Goal: Task Accomplishment & Management: Use online tool/utility

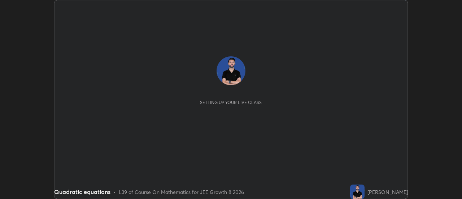
scroll to position [199, 461]
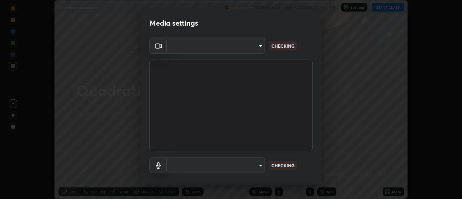
type input "9abc1e2b4f234e03deaa4cb0cbaa3238200d413202513dfaeb6bdcafd4e6f8ed"
type input "d4462be700f97ed4e1438afb4fa34c6e43e38535cb0975b733e9de8045b5d60c"
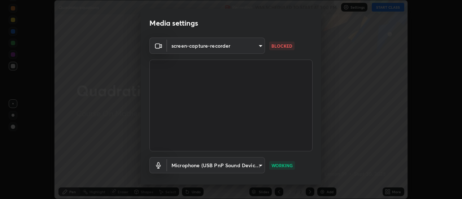
click at [187, 48] on body "Erase all Quadratic equations Recording WAS SCHEDULED TO START AT 1:00 PM Setti…" at bounding box center [231, 99] width 462 height 199
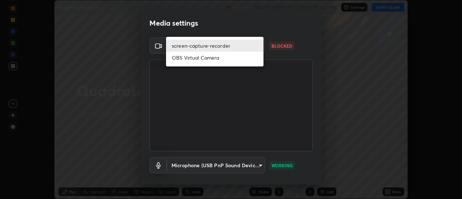
click at [188, 58] on li "OBS Virtual Camera" at bounding box center [214, 58] width 97 height 12
type input "f16fbe516b6147a1ac4191aee8facbb3e180d546ae02075dc343932be31aee79"
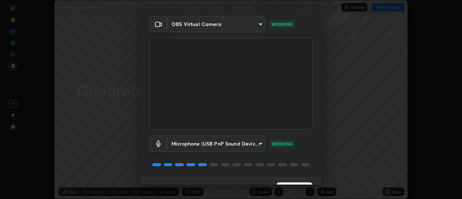
scroll to position [38, 0]
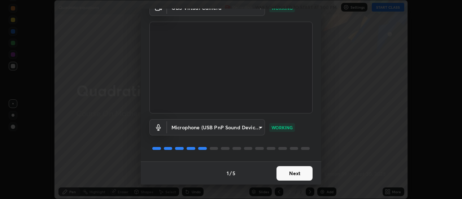
click at [296, 175] on button "Next" at bounding box center [294, 173] width 36 height 14
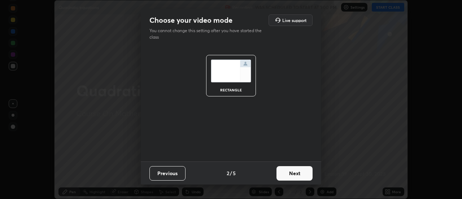
scroll to position [0, 0]
click at [296, 177] on button "Next" at bounding box center [294, 173] width 36 height 14
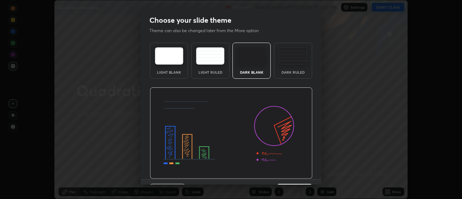
click at [296, 176] on img at bounding box center [231, 133] width 163 height 92
click at [297, 176] on img at bounding box center [231, 133] width 163 height 92
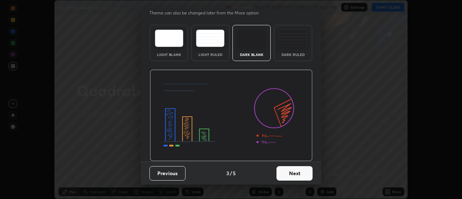
click at [293, 174] on button "Next" at bounding box center [294, 173] width 36 height 14
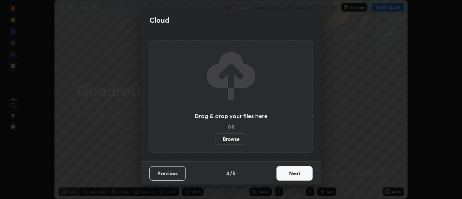
scroll to position [0, 0]
click at [295, 174] on button "Next" at bounding box center [294, 173] width 36 height 14
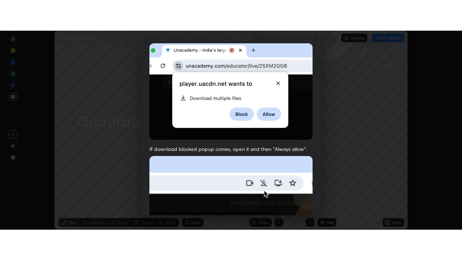
scroll to position [185, 0]
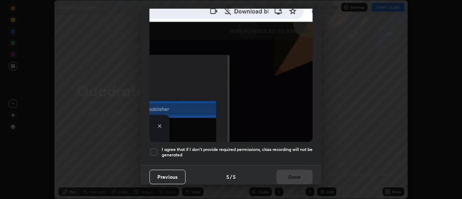
click at [152, 148] on div at bounding box center [153, 152] width 9 height 9
click at [291, 175] on button "Done" at bounding box center [294, 177] width 36 height 14
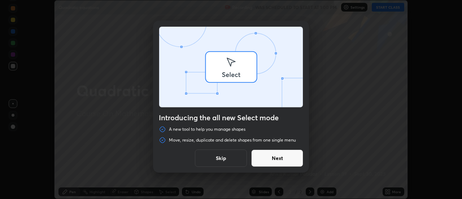
click at [390, 7] on div "Introducing the all new Select mode A new tool to help you manage shapes Move, …" at bounding box center [231, 99] width 462 height 199
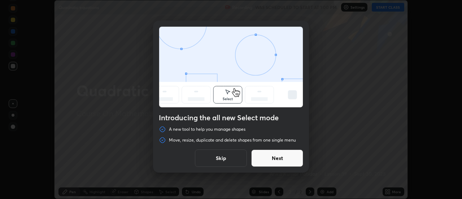
click at [224, 161] on button "Skip" at bounding box center [221, 157] width 52 height 17
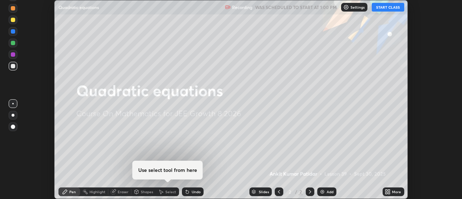
click at [390, 6] on button "START CLASS" at bounding box center [388, 7] width 32 height 9
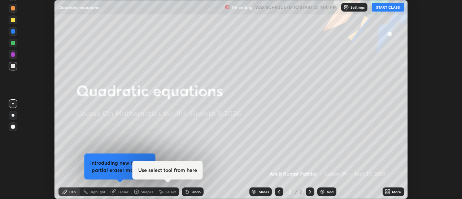
click at [393, 191] on div "More" at bounding box center [396, 192] width 9 height 4
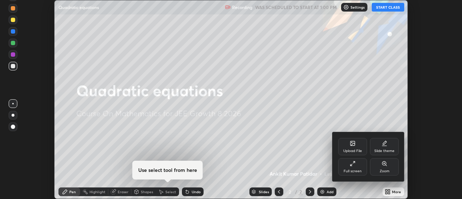
click at [352, 164] on icon at bounding box center [351, 165] width 2 height 2
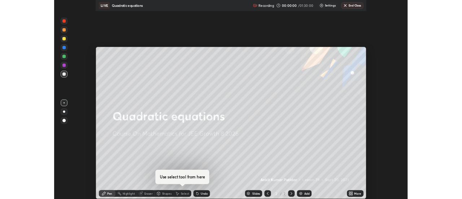
scroll to position [260, 462]
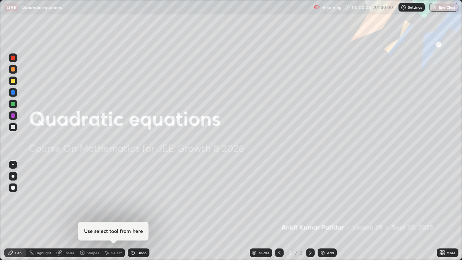
click at [325, 198] on div "Add" at bounding box center [327, 252] width 19 height 9
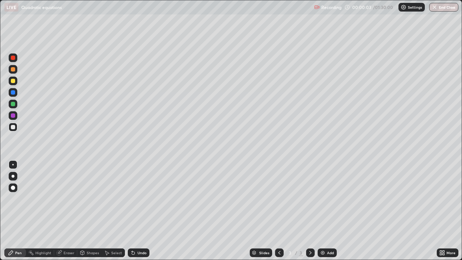
click at [13, 176] on div at bounding box center [13, 176] width 3 height 3
click at [65, 198] on div "Eraser" at bounding box center [65, 252] width 23 height 9
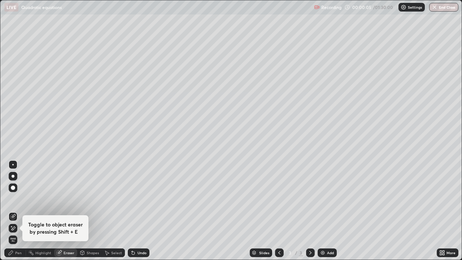
click at [12, 198] on icon at bounding box center [11, 226] width 1 height 1
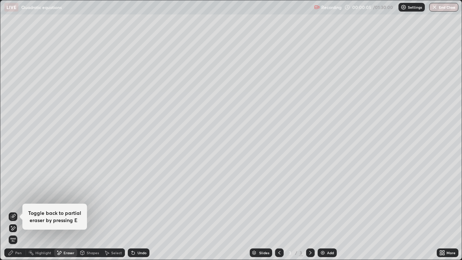
click at [15, 198] on div "Pen" at bounding box center [18, 253] width 6 height 4
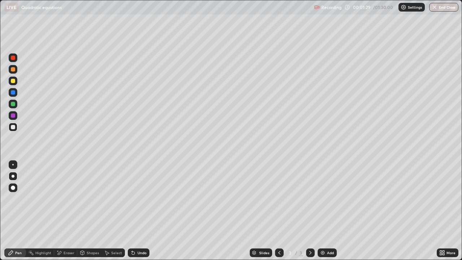
click at [325, 198] on div "Add" at bounding box center [327, 252] width 19 height 9
click at [43, 198] on div "Highlight" at bounding box center [43, 253] width 16 height 4
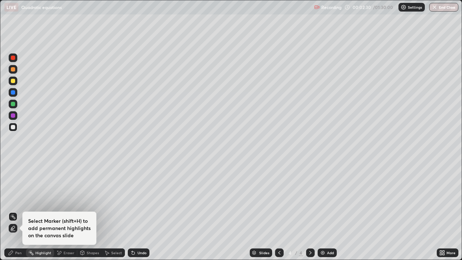
click at [16, 198] on div "Select Marker (shift+H) to add permanent highlights on the canvas slide" at bounding box center [13, 228] width 9 height 12
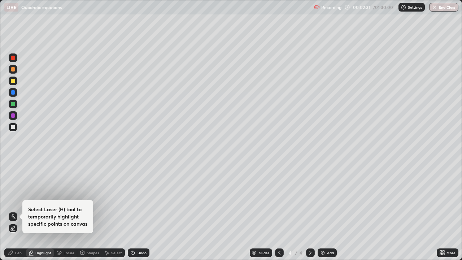
click at [13, 115] on div at bounding box center [13, 115] width 4 height 4
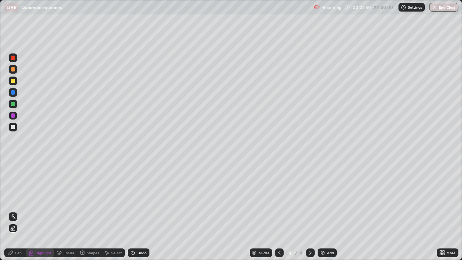
click at [19, 198] on div "Pen" at bounding box center [18, 253] width 6 height 4
click at [67, 198] on div "Eraser" at bounding box center [69, 253] width 11 height 4
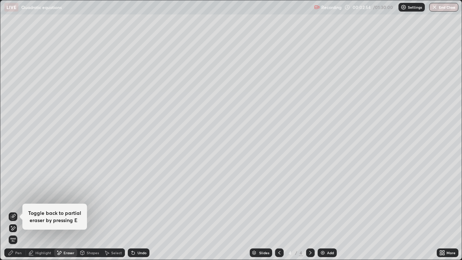
click at [11, 198] on icon at bounding box center [11, 253] width 6 height 6
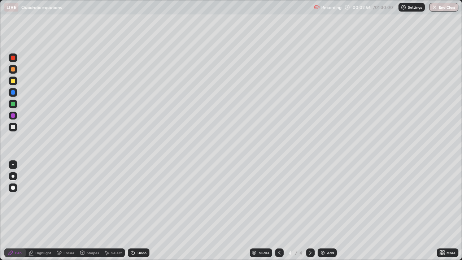
click at [17, 127] on div at bounding box center [13, 127] width 9 height 9
click at [14, 95] on div at bounding box center [13, 92] width 9 height 9
click at [12, 104] on div at bounding box center [13, 104] width 4 height 4
click at [278, 198] on icon at bounding box center [279, 253] width 6 height 6
click at [326, 198] on div "Add" at bounding box center [327, 252] width 19 height 9
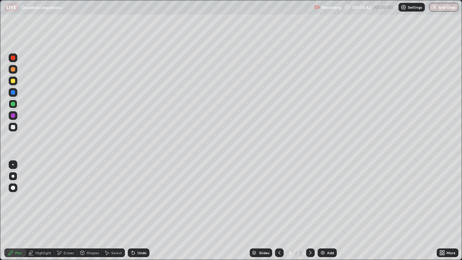
click at [14, 129] on div at bounding box center [13, 127] width 4 height 4
click at [14, 84] on div at bounding box center [13, 80] width 9 height 9
click at [310, 198] on icon at bounding box center [310, 253] width 6 height 6
click at [277, 198] on icon at bounding box center [279, 253] width 6 height 6
click at [12, 104] on div at bounding box center [13, 104] width 4 height 4
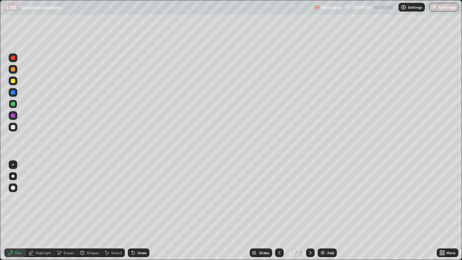
click at [12, 83] on div at bounding box center [13, 81] width 4 height 4
click at [310, 198] on icon at bounding box center [310, 253] width 6 height 6
click at [277, 198] on icon at bounding box center [279, 253] width 6 height 6
click at [14, 105] on div at bounding box center [13, 104] width 4 height 4
click at [138, 198] on div "Undo" at bounding box center [141, 253] width 9 height 4
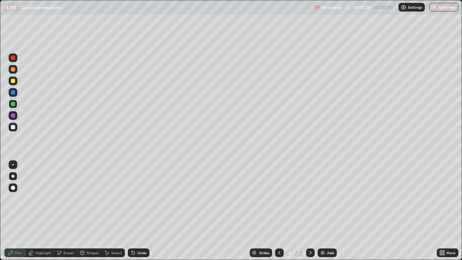
click at [325, 198] on div "Add" at bounding box center [327, 252] width 19 height 9
click at [13, 127] on div at bounding box center [13, 127] width 4 height 4
click at [66, 198] on div "Eraser" at bounding box center [69, 253] width 11 height 4
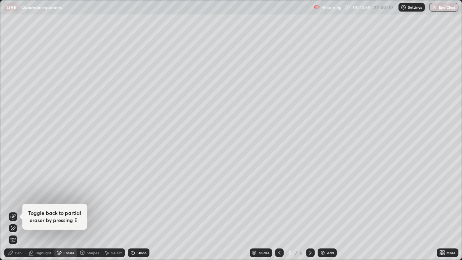
click at [25, 198] on div "Pen" at bounding box center [15, 252] width 22 height 9
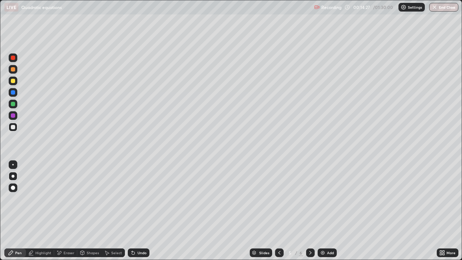
click at [13, 81] on div at bounding box center [13, 81] width 4 height 4
click at [324, 198] on img at bounding box center [323, 253] width 6 height 6
click at [14, 131] on div at bounding box center [13, 127] width 9 height 9
click at [324, 198] on img at bounding box center [323, 253] width 6 height 6
click at [67, 198] on div "Eraser" at bounding box center [69, 253] width 11 height 4
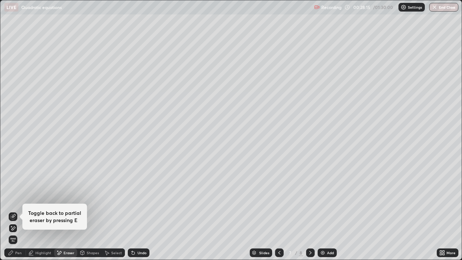
click at [17, 198] on div "Pen" at bounding box center [18, 253] width 6 height 4
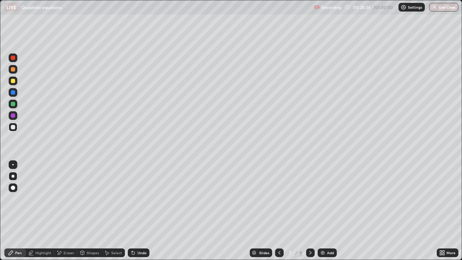
click at [12, 82] on div at bounding box center [13, 81] width 4 height 4
click at [12, 105] on div at bounding box center [13, 104] width 4 height 4
click at [13, 81] on div at bounding box center [13, 81] width 4 height 4
click at [13, 104] on div at bounding box center [13, 104] width 4 height 4
click at [12, 128] on div at bounding box center [13, 127] width 4 height 4
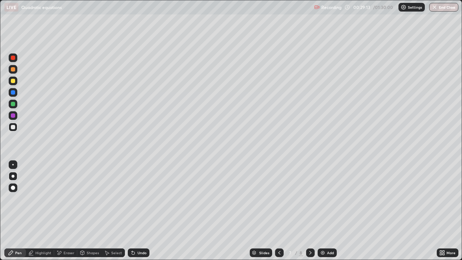
click at [12, 82] on div at bounding box center [13, 81] width 4 height 4
click at [136, 198] on div "Undo" at bounding box center [139, 252] width 22 height 9
click at [325, 198] on img at bounding box center [323, 253] width 6 height 6
click at [17, 126] on div at bounding box center [13, 127] width 9 height 9
click at [67, 198] on div "Eraser" at bounding box center [69, 253] width 11 height 4
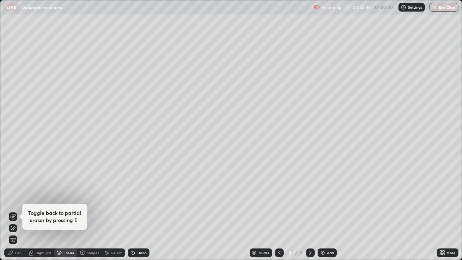
click at [19, 198] on div "Pen" at bounding box center [18, 253] width 6 height 4
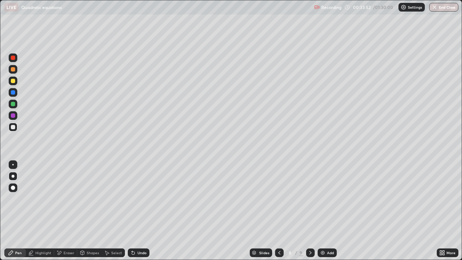
click at [12, 81] on div at bounding box center [13, 81] width 4 height 4
click at [279, 198] on icon at bounding box center [279, 253] width 6 height 6
click at [310, 198] on icon at bounding box center [310, 253] width 6 height 6
click at [327, 198] on div "Add" at bounding box center [330, 253] width 7 height 4
click at [14, 128] on div at bounding box center [13, 127] width 4 height 4
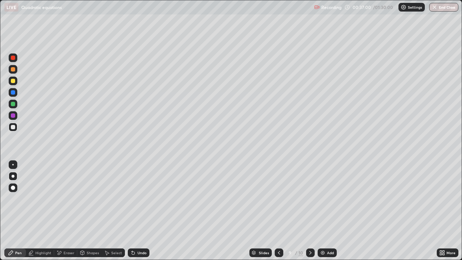
click at [68, 198] on div "Eraser" at bounding box center [69, 253] width 11 height 4
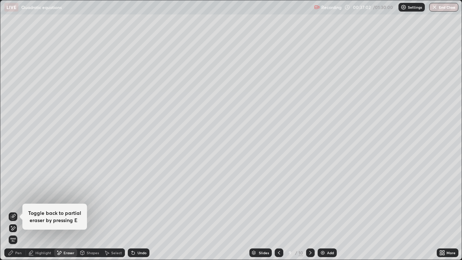
click at [19, 198] on div "Pen" at bounding box center [18, 253] width 6 height 4
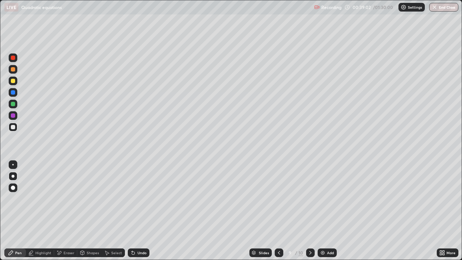
click at [12, 84] on div at bounding box center [13, 80] width 9 height 9
click at [138, 198] on div "Undo" at bounding box center [141, 253] width 9 height 4
click at [137, 198] on div "Undo" at bounding box center [141, 253] width 9 height 4
click at [139, 198] on div "Undo" at bounding box center [141, 253] width 9 height 4
click at [139, 198] on div "Undo" at bounding box center [139, 252] width 22 height 9
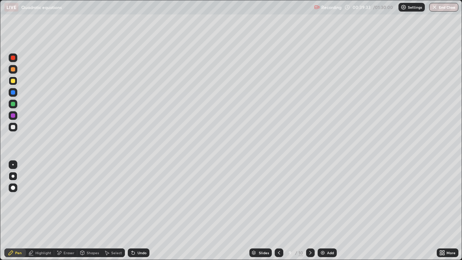
click at [140, 198] on div "Undo" at bounding box center [139, 252] width 22 height 9
click at [138, 198] on div "Undo" at bounding box center [139, 252] width 22 height 9
click at [93, 198] on div "Shapes" at bounding box center [89, 252] width 25 height 14
click at [21, 198] on div "Pen" at bounding box center [18, 253] width 6 height 4
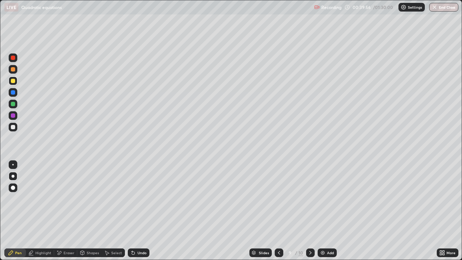
click at [113, 198] on div "Select" at bounding box center [113, 252] width 23 height 14
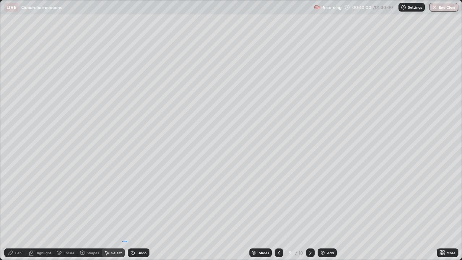
click at [127, 198] on div "0 ° Undo Copy Duplicate Duplicate to new slide Delete" at bounding box center [230, 129] width 461 height 259
click at [17, 198] on div "Pen" at bounding box center [18, 253] width 6 height 4
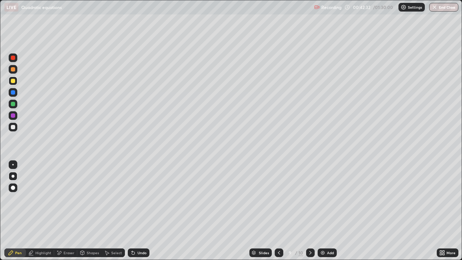
click at [66, 198] on div "Eraser" at bounding box center [69, 253] width 11 height 4
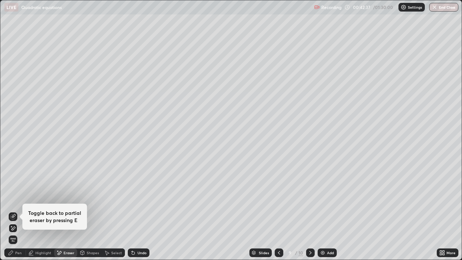
click at [16, 198] on div "Pen" at bounding box center [18, 253] width 6 height 4
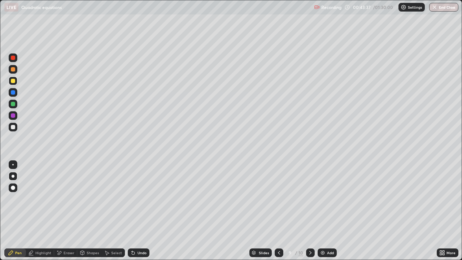
click at [65, 198] on div "Eraser" at bounding box center [65, 252] width 23 height 9
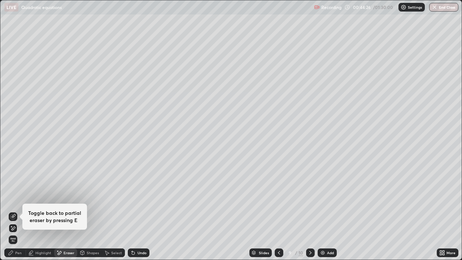
click at [135, 198] on div "Undo" at bounding box center [139, 252] width 22 height 9
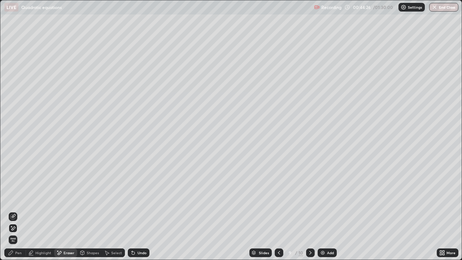
click at [135, 198] on div "Undo" at bounding box center [139, 252] width 22 height 9
click at [133, 198] on icon at bounding box center [133, 252] width 3 height 3
click at [132, 198] on icon at bounding box center [133, 252] width 3 height 3
click at [132, 198] on icon at bounding box center [132, 251] width 1 height 1
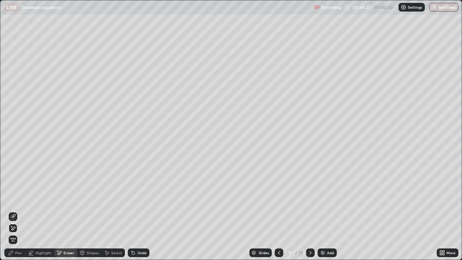
click at [132, 198] on icon at bounding box center [132, 251] width 1 height 1
click at [16, 198] on div "Pen" at bounding box center [18, 253] width 6 height 4
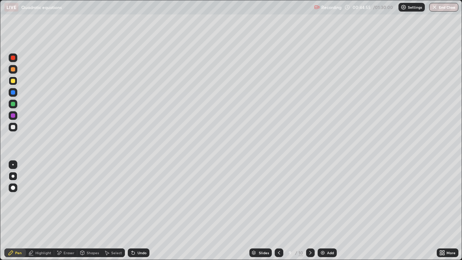
click at [66, 198] on div "Eraser" at bounding box center [65, 252] width 23 height 9
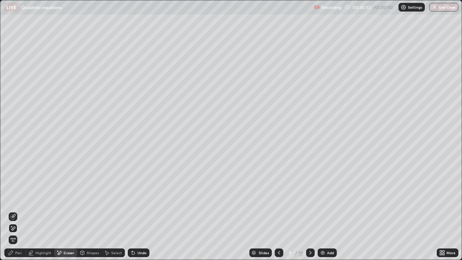
click at [18, 198] on div "Pen" at bounding box center [15, 252] width 22 height 9
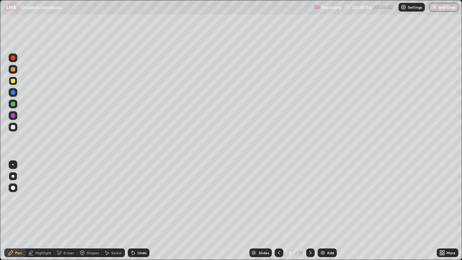
click at [13, 128] on div at bounding box center [13, 127] width 4 height 4
click at [322, 198] on img at bounding box center [323, 253] width 6 height 6
click at [137, 198] on div "Undo" at bounding box center [141, 253] width 9 height 4
click at [14, 82] on div at bounding box center [13, 81] width 4 height 4
click at [139, 198] on div "Undo" at bounding box center [141, 253] width 9 height 4
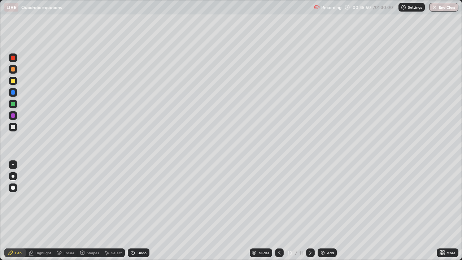
click at [12, 129] on div at bounding box center [13, 127] width 4 height 4
click at [13, 81] on div at bounding box center [13, 81] width 4 height 4
click at [13, 127] on div at bounding box center [13, 127] width 4 height 4
click at [13, 82] on div at bounding box center [13, 81] width 4 height 4
click at [13, 127] on div at bounding box center [13, 127] width 4 height 4
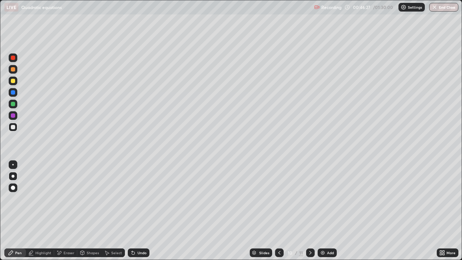
click at [13, 81] on div at bounding box center [13, 81] width 4 height 4
click at [135, 198] on div "Undo" at bounding box center [139, 252] width 22 height 9
click at [13, 127] on div at bounding box center [13, 127] width 4 height 4
click at [13, 81] on div at bounding box center [13, 81] width 4 height 4
click at [14, 103] on div at bounding box center [13, 104] width 4 height 4
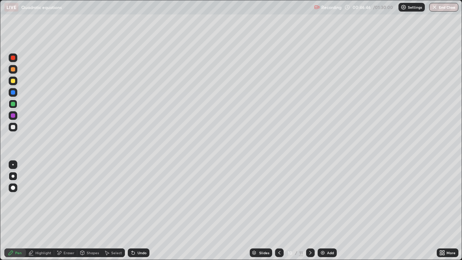
click at [17, 128] on div at bounding box center [13, 127] width 9 height 9
click at [15, 69] on div at bounding box center [13, 69] width 4 height 4
click at [66, 198] on div "Eraser" at bounding box center [69, 253] width 11 height 4
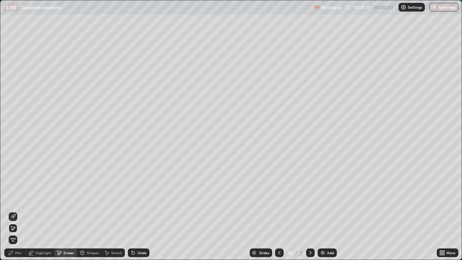
click at [14, 198] on div "Pen" at bounding box center [15, 252] width 22 height 9
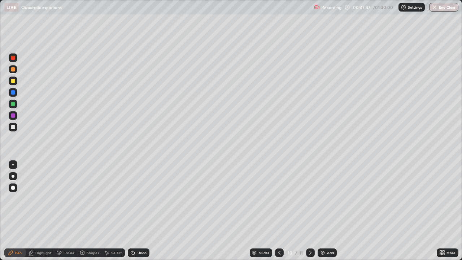
click at [13, 104] on div at bounding box center [13, 104] width 4 height 4
click at [139, 198] on div "Undo" at bounding box center [141, 253] width 9 height 4
click at [89, 198] on div "Shapes" at bounding box center [89, 252] width 25 height 9
click at [66, 198] on div "Eraser" at bounding box center [69, 253] width 11 height 4
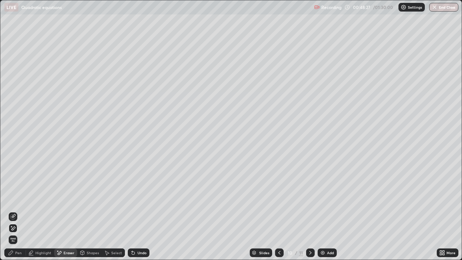
click at [15, 198] on div "Pen" at bounding box center [15, 252] width 22 height 9
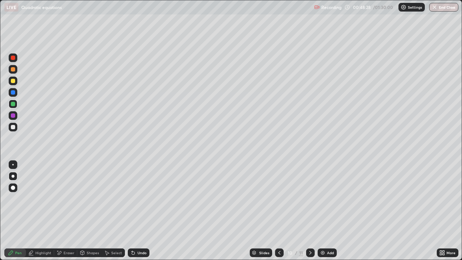
click at [13, 126] on div at bounding box center [13, 127] width 4 height 4
click at [64, 198] on div "Eraser" at bounding box center [69, 253] width 11 height 4
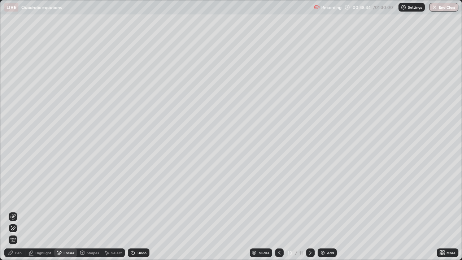
click at [14, 198] on div "Pen" at bounding box center [15, 252] width 22 height 9
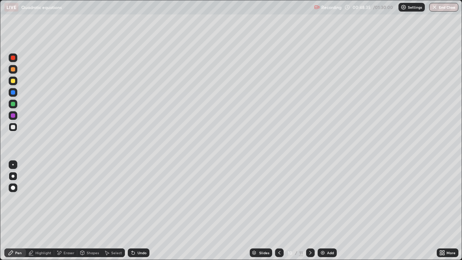
click at [12, 69] on div at bounding box center [13, 69] width 4 height 4
click at [325, 198] on div "Add" at bounding box center [327, 252] width 19 height 9
click at [16, 123] on div at bounding box center [13, 127] width 9 height 9
click at [12, 82] on div at bounding box center [13, 81] width 4 height 4
click at [327, 198] on div "Add" at bounding box center [330, 253] width 7 height 4
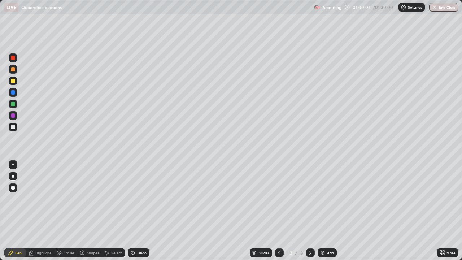
click at [13, 128] on div at bounding box center [13, 127] width 4 height 4
click at [278, 198] on icon at bounding box center [279, 253] width 2 height 4
click at [278, 198] on icon at bounding box center [279, 253] width 6 height 6
click at [310, 198] on icon at bounding box center [310, 253] width 6 height 6
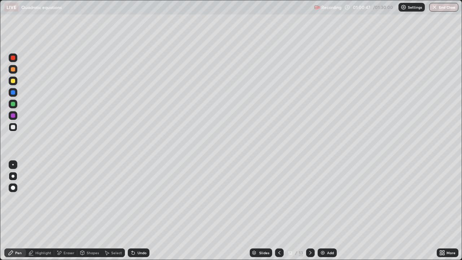
click at [137, 198] on div "Undo" at bounding box center [141, 253] width 9 height 4
click at [66, 198] on div "Eraser" at bounding box center [69, 253] width 11 height 4
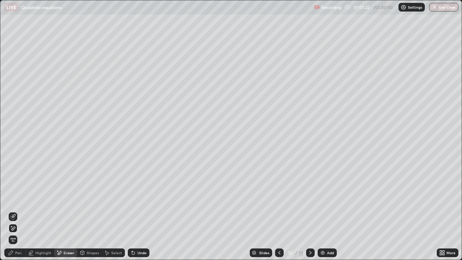
click at [18, 198] on div "Pen" at bounding box center [18, 253] width 6 height 4
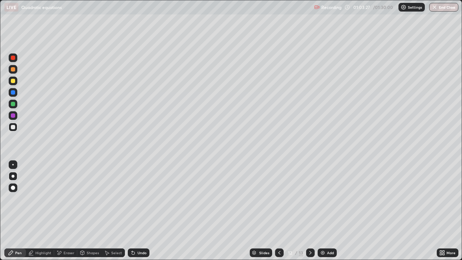
click at [13, 81] on div at bounding box center [13, 81] width 4 height 4
click at [278, 198] on icon at bounding box center [279, 253] width 2 height 4
click at [279, 198] on icon at bounding box center [279, 253] width 6 height 6
click at [310, 198] on icon at bounding box center [310, 253] width 6 height 6
click at [310, 198] on icon at bounding box center [310, 253] width 2 height 4
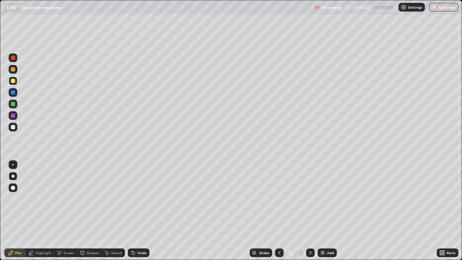
click at [142, 198] on div "Undo" at bounding box center [141, 253] width 9 height 4
click at [13, 105] on div at bounding box center [13, 104] width 4 height 4
click at [69, 198] on div "Eraser" at bounding box center [69, 253] width 11 height 4
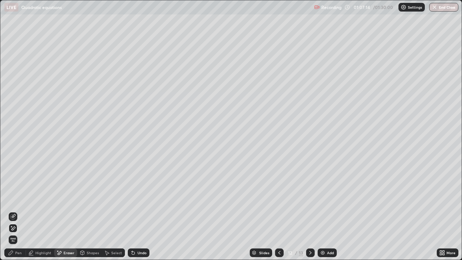
click at [16, 198] on div "Pen" at bounding box center [18, 253] width 6 height 4
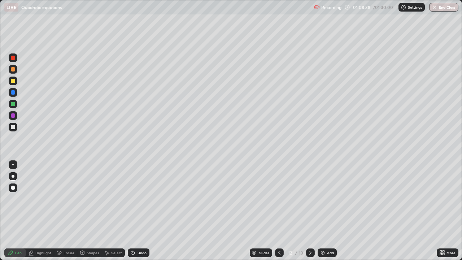
click at [13, 80] on div at bounding box center [13, 81] width 4 height 4
click at [66, 198] on div "Eraser" at bounding box center [69, 253] width 11 height 4
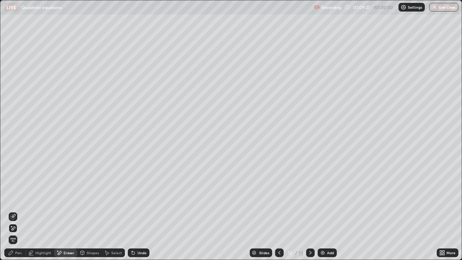
click at [18, 198] on div "Pen" at bounding box center [18, 253] width 6 height 4
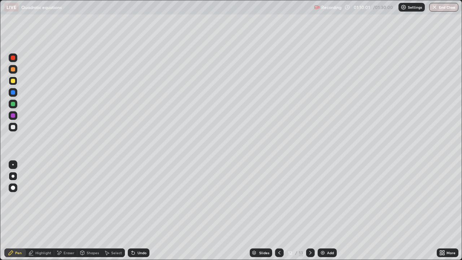
click at [441, 9] on button "End Class" at bounding box center [443, 7] width 29 height 9
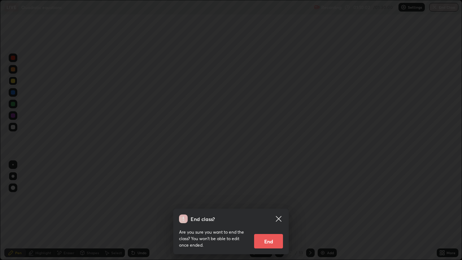
click at [271, 198] on button "End" at bounding box center [268, 241] width 29 height 14
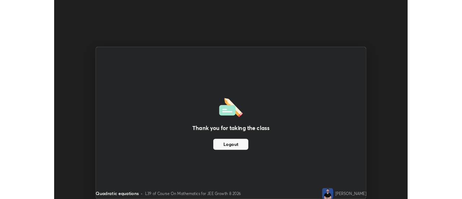
scroll to position [35882, 35619]
